Goal: Book appointment/travel/reservation

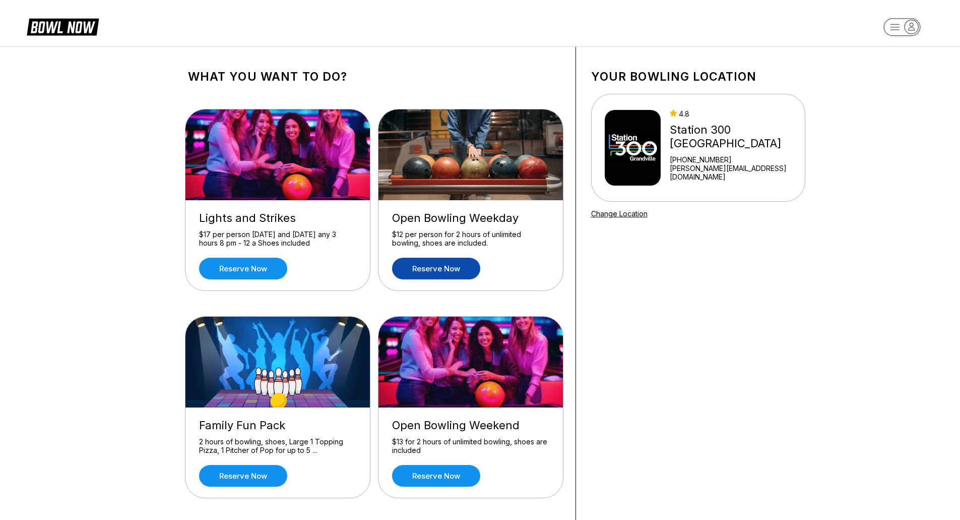
click at [459, 277] on link "Reserve now" at bounding box center [436, 269] width 88 height 22
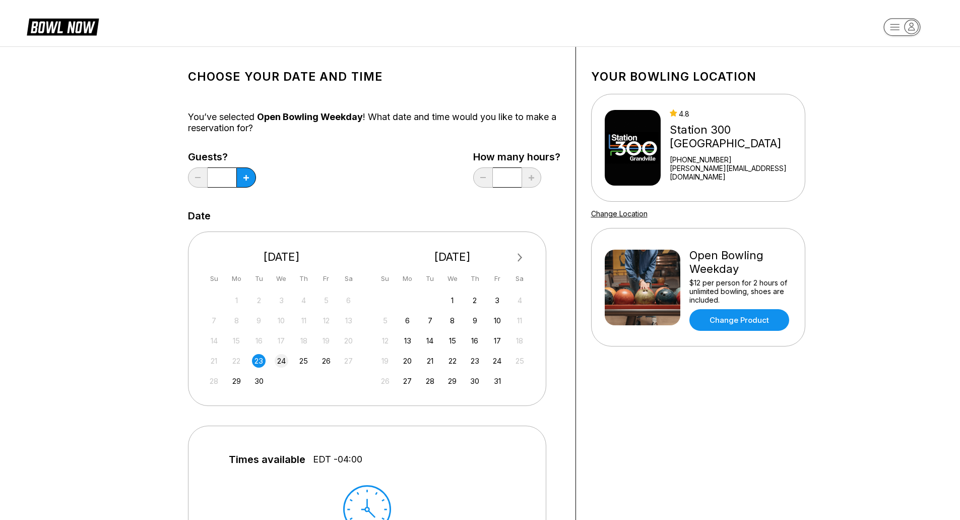
click at [277, 355] on div "24" at bounding box center [282, 361] width 14 height 14
click at [251, 179] on button at bounding box center [246, 177] width 20 height 20
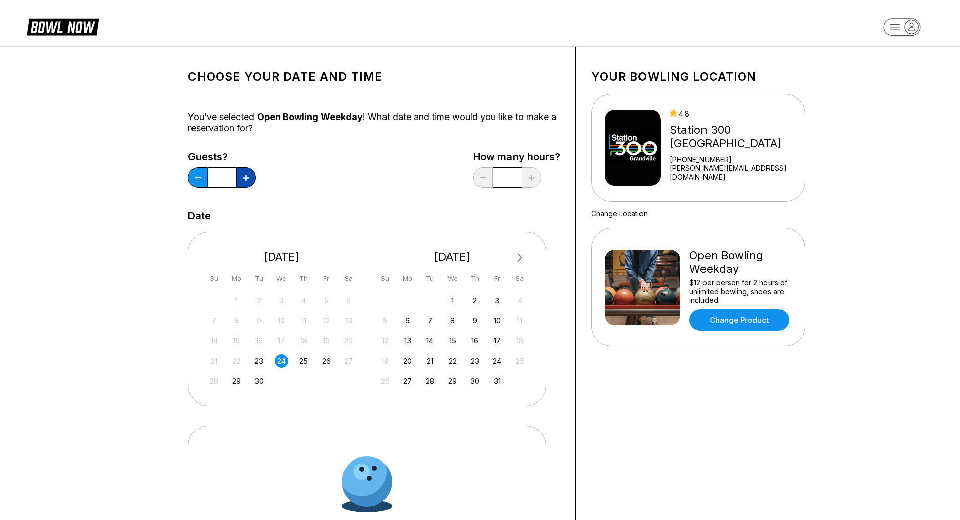
click at [251, 179] on button at bounding box center [246, 177] width 20 height 20
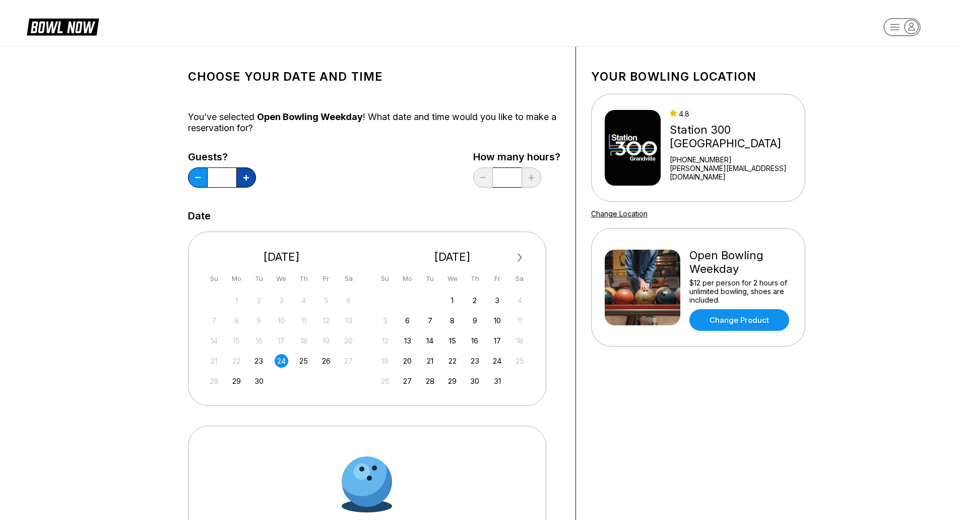
type input "*"
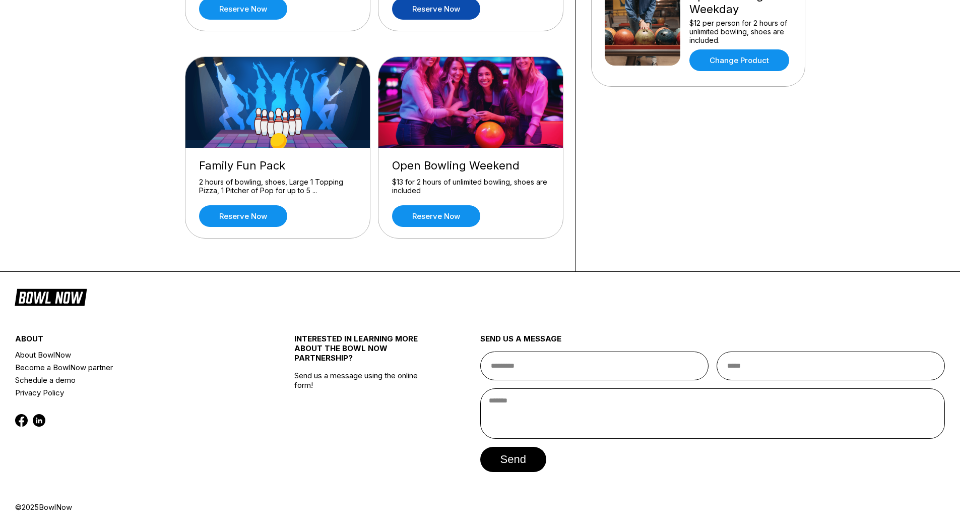
scroll to position [267, 0]
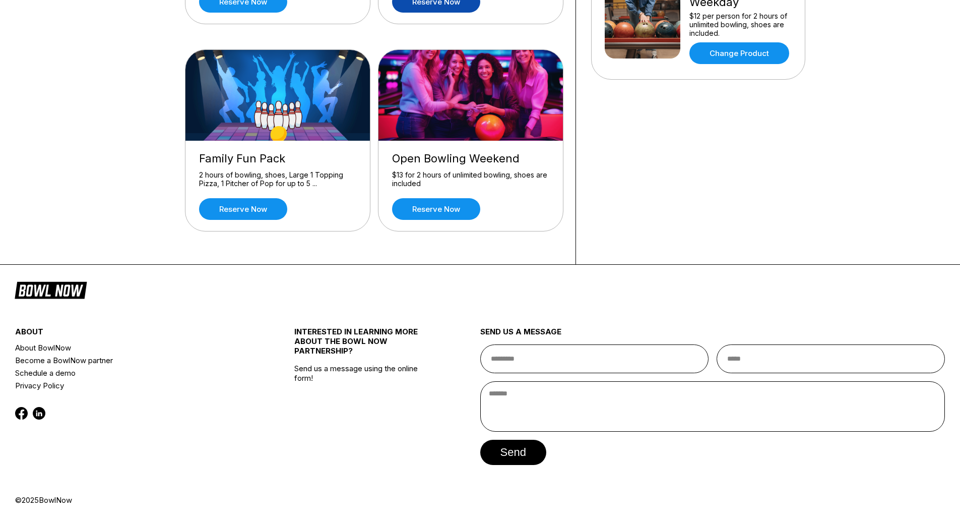
click at [686, 224] on div "Your bowling location 4.8 Station [GEOGRAPHIC_DATA] [PHONE_NUMBER] [PERSON_NAME…" at bounding box center [698, 22] width 245 height 484
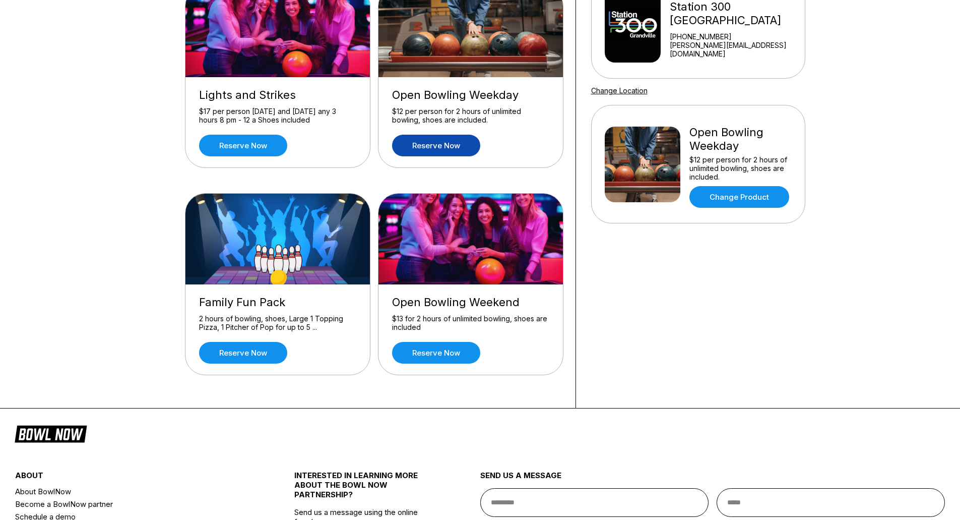
scroll to position [115, 0]
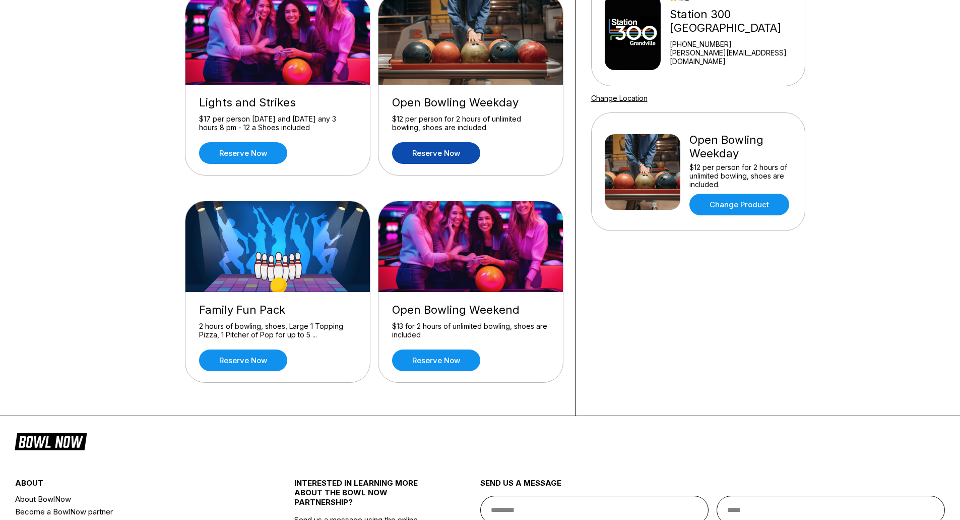
click at [446, 159] on link "Reserve now" at bounding box center [436, 153] width 88 height 22
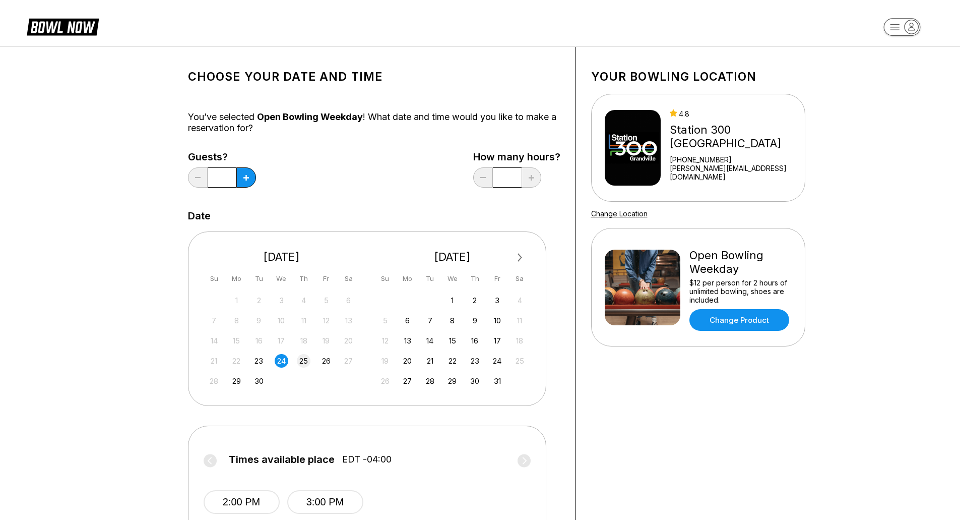
click at [298, 358] on div "25" at bounding box center [304, 361] width 14 height 14
click at [282, 360] on div "24" at bounding box center [282, 361] width 14 height 14
click at [244, 179] on icon at bounding box center [247, 178] width 6 height 6
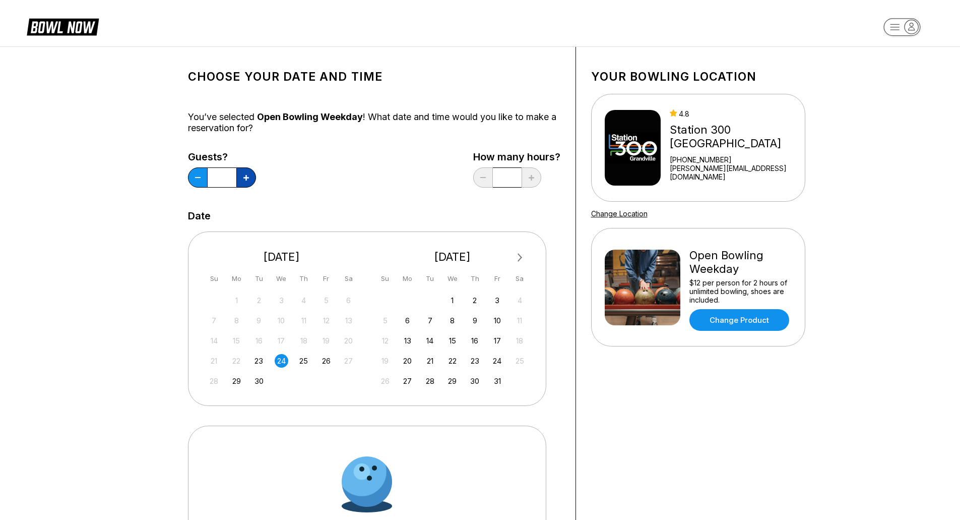
click at [244, 179] on icon at bounding box center [247, 178] width 6 height 6
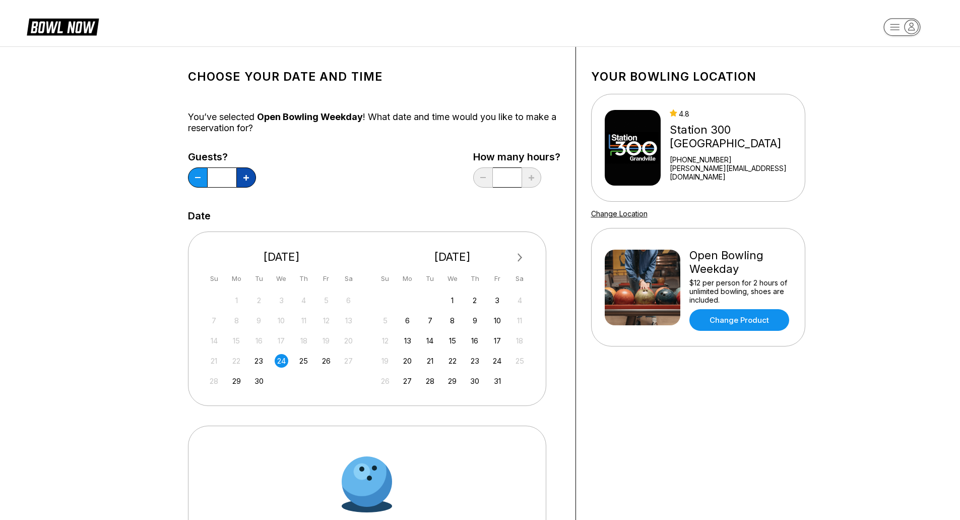
type input "*"
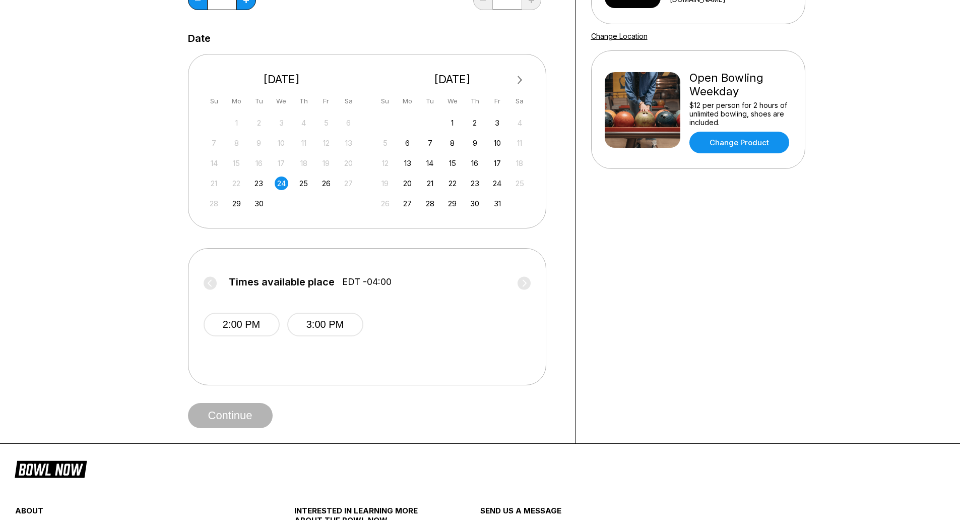
scroll to position [202, 0]
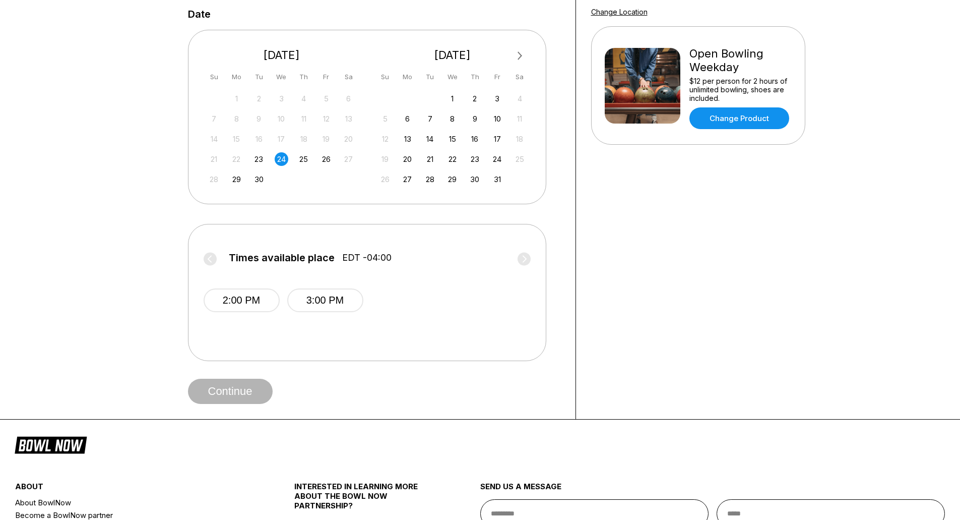
click at [523, 257] on label "Times available place EDT -04:00" at bounding box center [367, 260] width 327 height 16
click at [310, 161] on div "25" at bounding box center [304, 159] width 14 height 14
click at [281, 155] on div "24" at bounding box center [282, 159] width 14 height 14
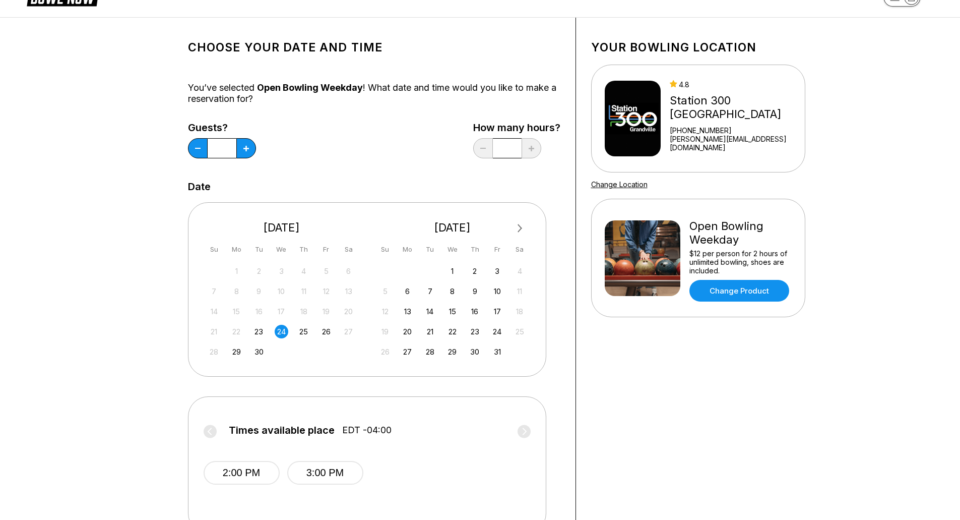
scroll to position [101, 0]
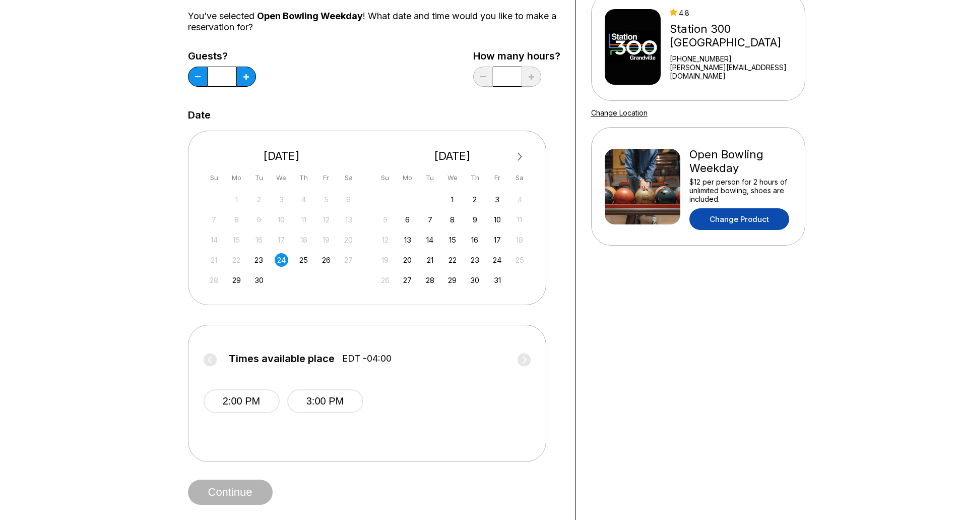
click at [735, 220] on link "Change Product" at bounding box center [740, 219] width 100 height 22
